Goal: Browse casually

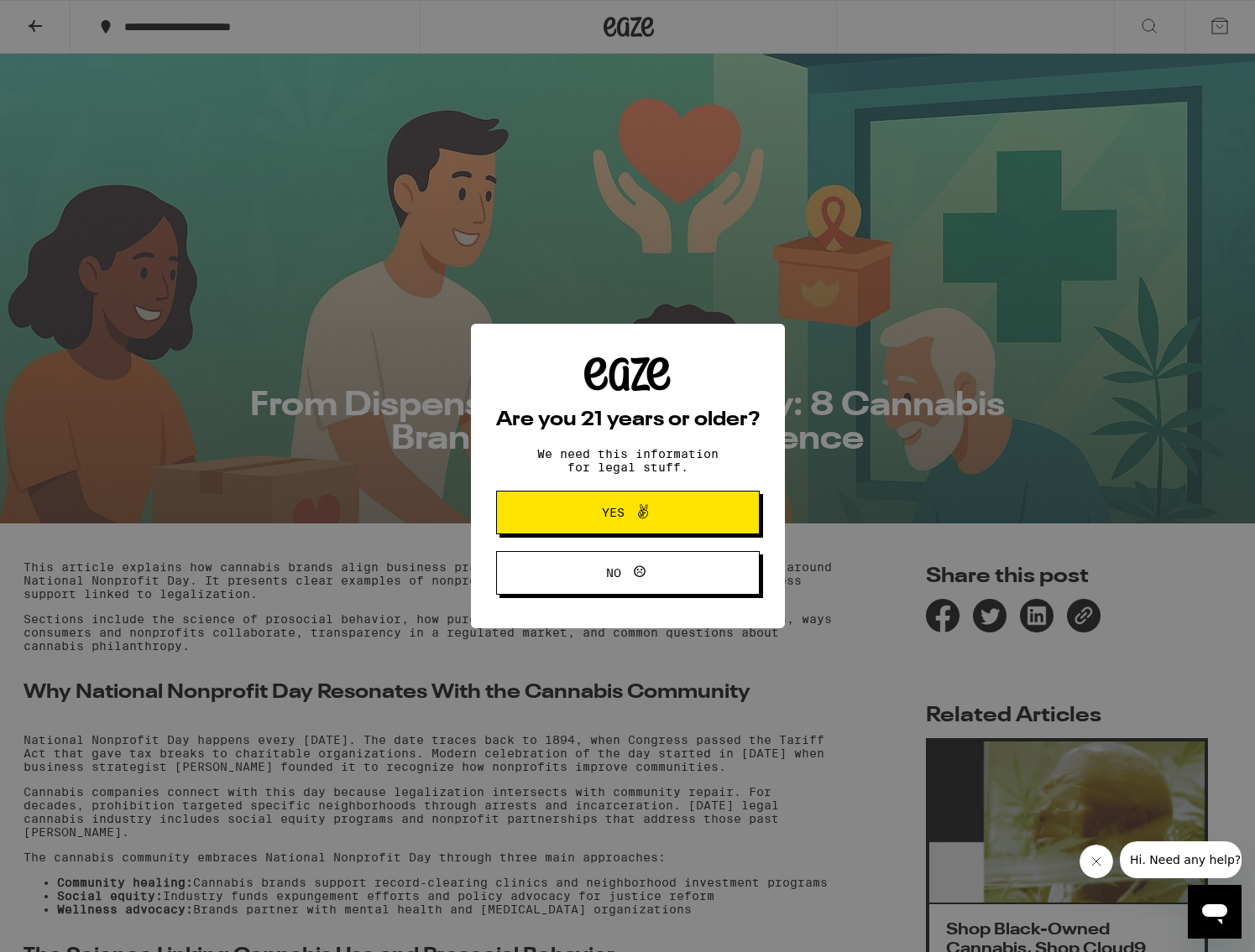
click at [711, 519] on button "Yes" at bounding box center [627, 513] width 264 height 43
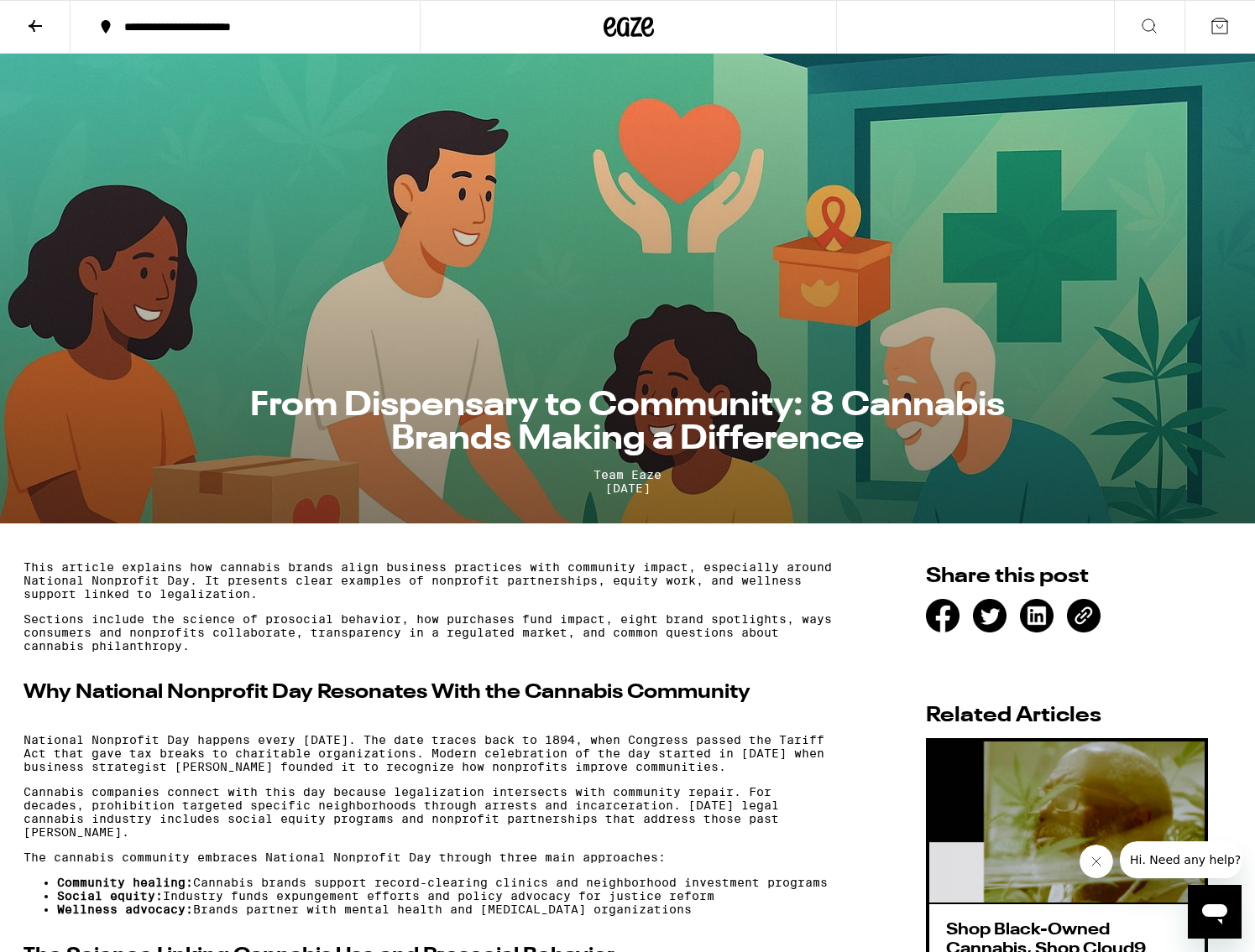
click at [34, 23] on icon at bounding box center [35, 26] width 20 height 20
